Goal: Navigation & Orientation: Find specific page/section

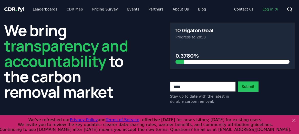
click at [71, 10] on link "CDR Map" at bounding box center [75, 9] width 25 height 9
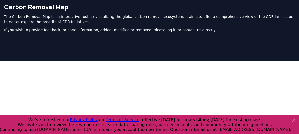
scroll to position [57, 0]
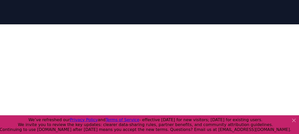
click at [295, 119] on icon at bounding box center [294, 121] width 6 height 6
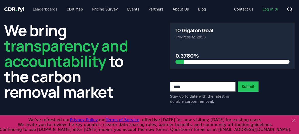
click at [49, 9] on link "Leaderboards" at bounding box center [45, 9] width 33 height 9
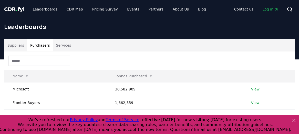
click at [35, 44] on button "Purchasers" at bounding box center [40, 45] width 26 height 12
